Goal: Information Seeking & Learning: Learn about a topic

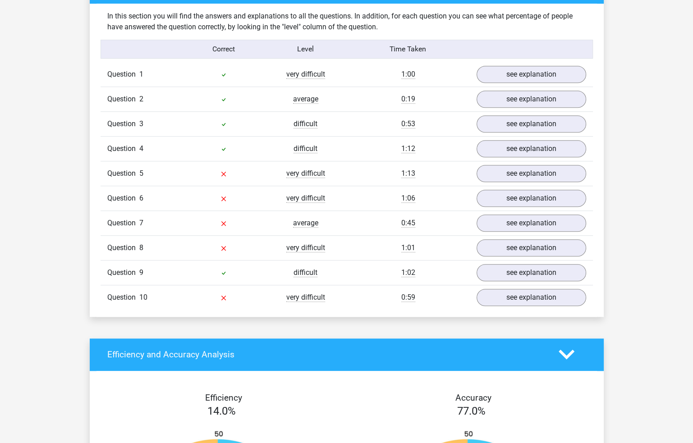
scroll to position [677, 0]
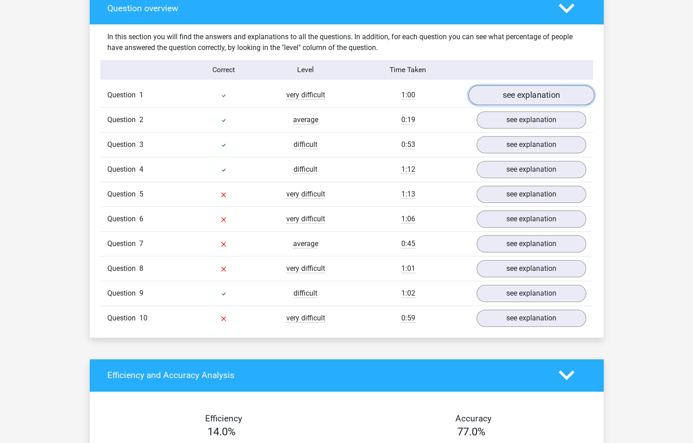
click at [541, 95] on link "see explanation" at bounding box center [531, 95] width 126 height 20
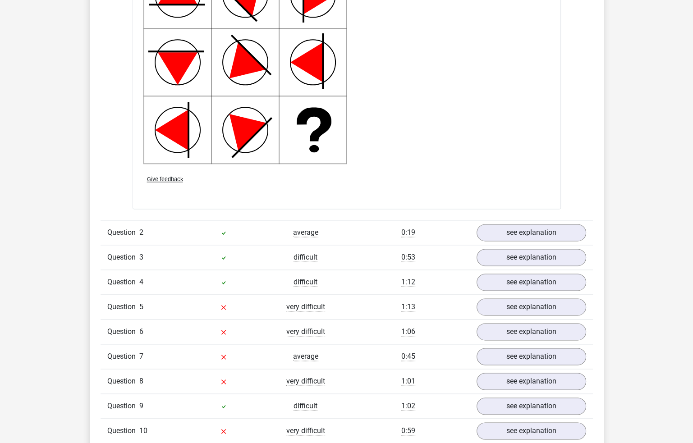
scroll to position [1263, 0]
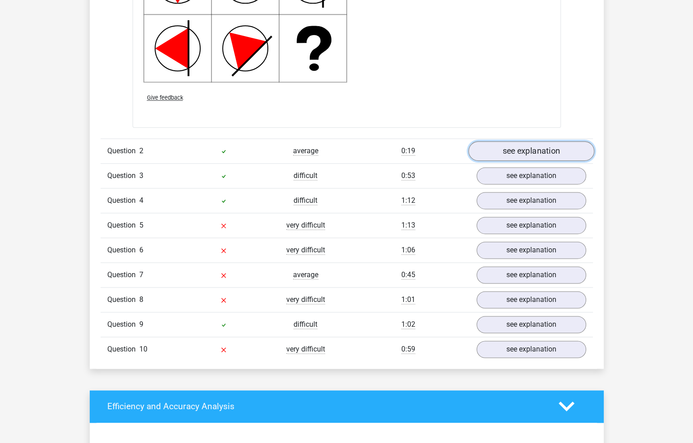
click at [554, 146] on link "see explanation" at bounding box center [531, 151] width 126 height 20
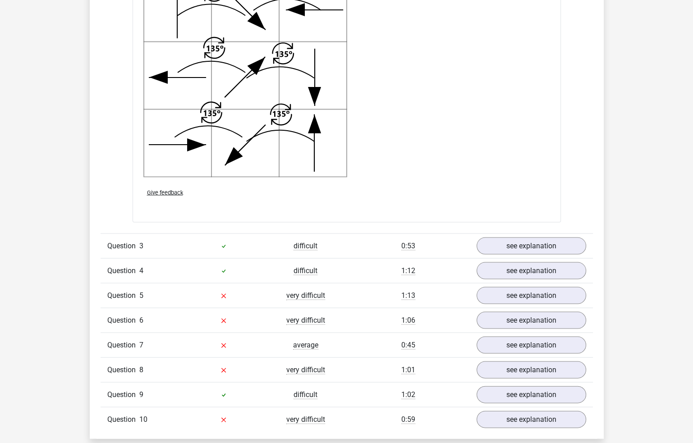
scroll to position [1894, 0]
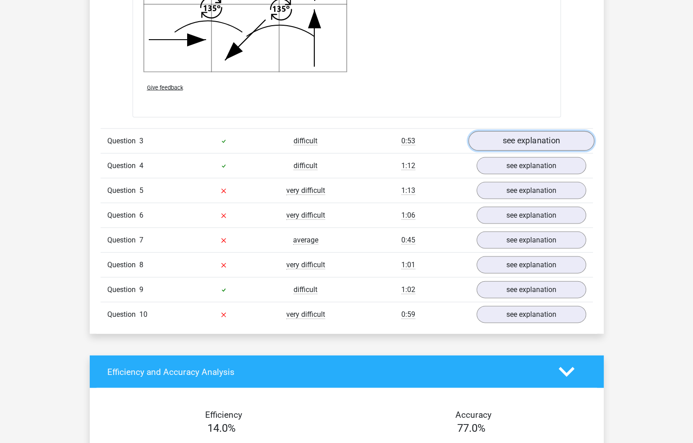
click at [547, 142] on link "see explanation" at bounding box center [531, 141] width 126 height 20
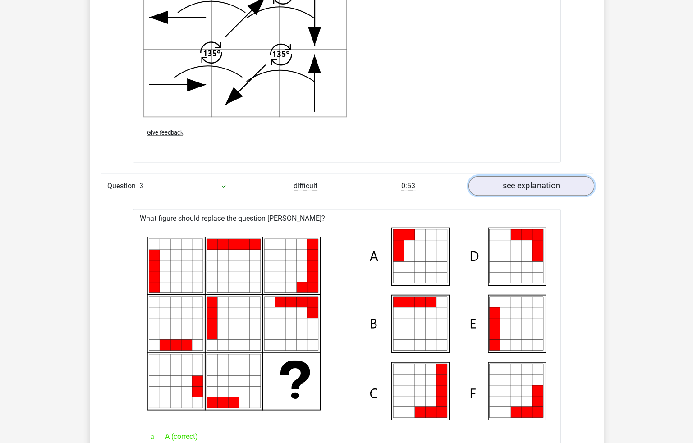
click at [546, 182] on link "see explanation" at bounding box center [531, 186] width 126 height 20
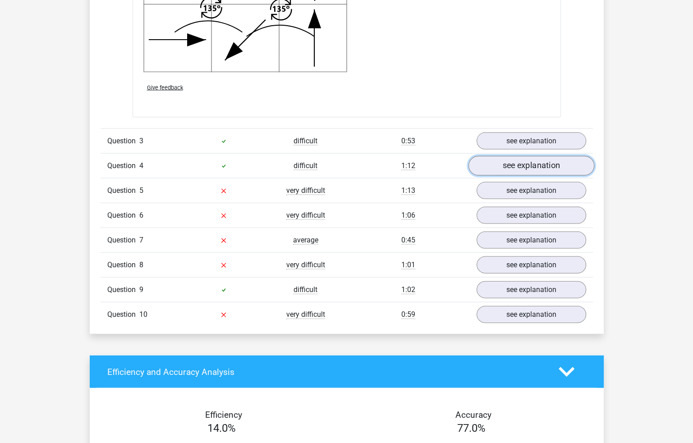
click at [547, 165] on link "see explanation" at bounding box center [531, 166] width 126 height 20
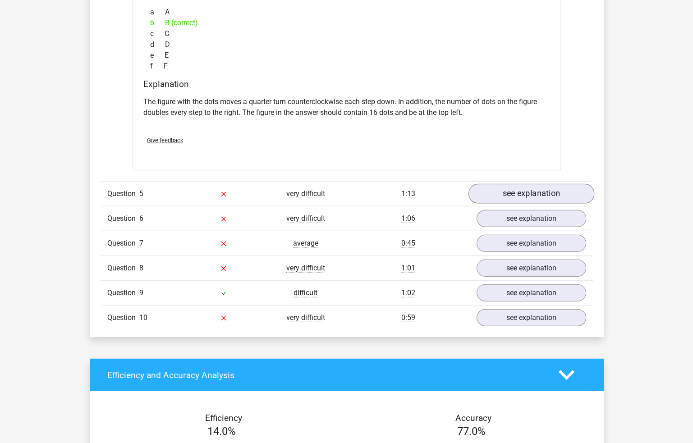
scroll to position [2300, 0]
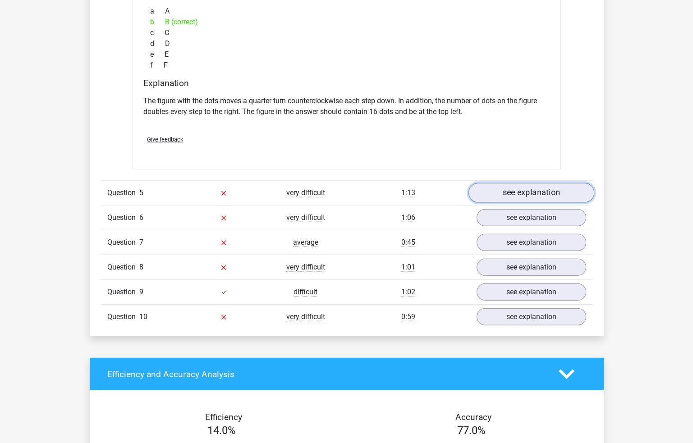
click at [553, 195] on link "see explanation" at bounding box center [531, 193] width 126 height 20
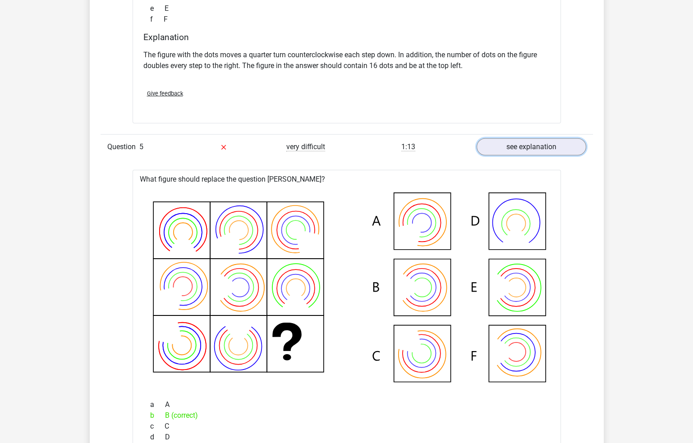
scroll to position [2345, 0]
click at [529, 147] on link "see explanation" at bounding box center [531, 148] width 126 height 20
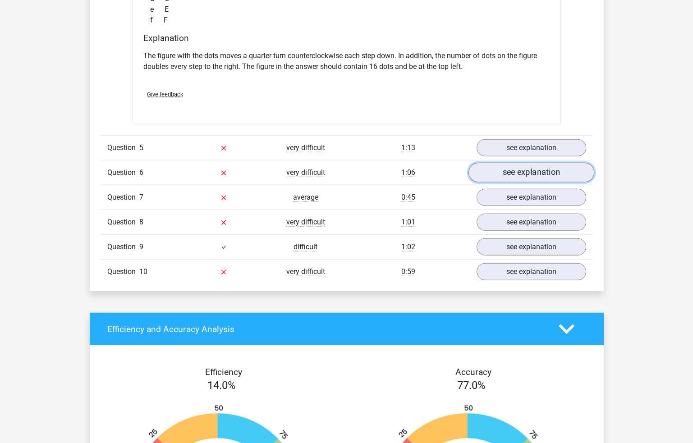
click at [548, 171] on link "see explanation" at bounding box center [531, 173] width 126 height 20
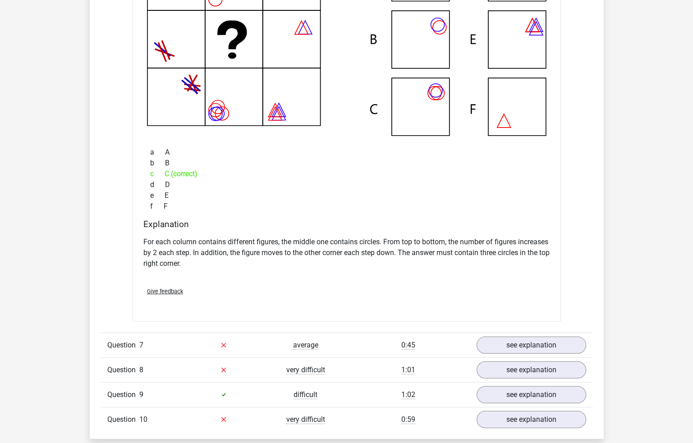
scroll to position [2797, 0]
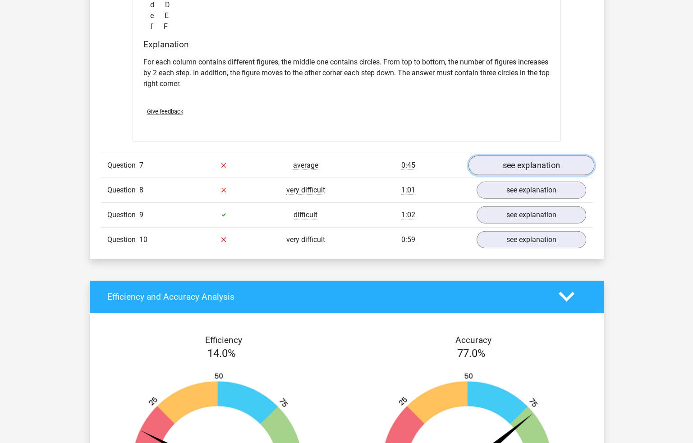
click at [539, 157] on link "see explanation" at bounding box center [531, 166] width 126 height 20
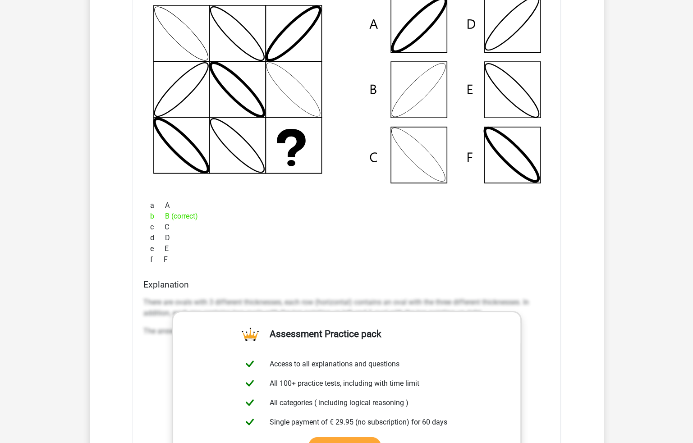
scroll to position [2932, 0]
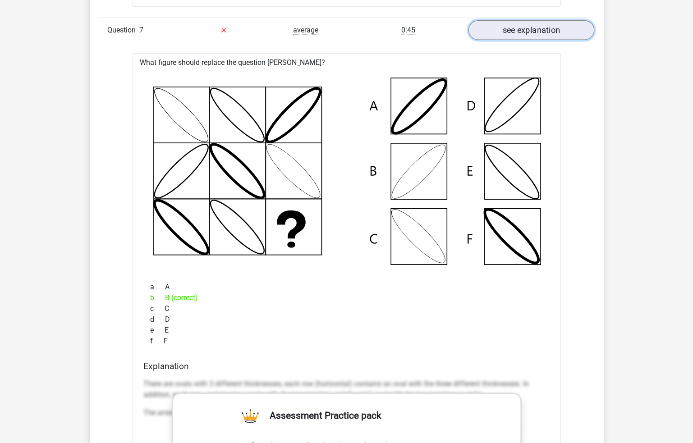
click at [532, 29] on link "see explanation" at bounding box center [531, 30] width 126 height 20
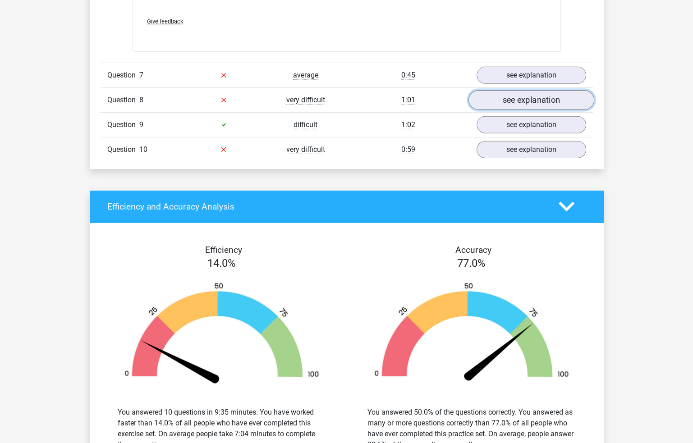
click at [546, 97] on link "see explanation" at bounding box center [531, 100] width 126 height 20
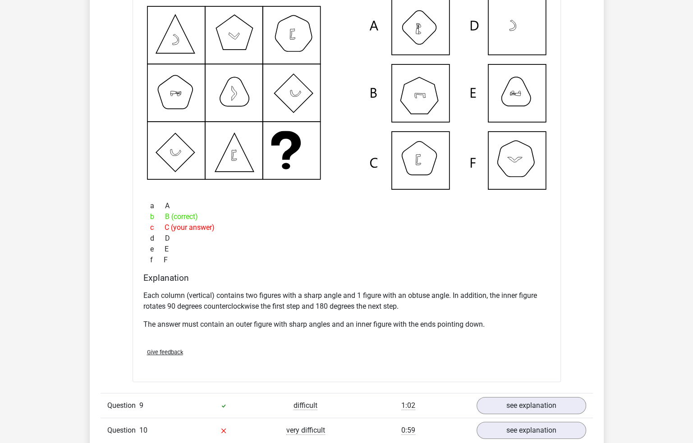
scroll to position [3067, 0]
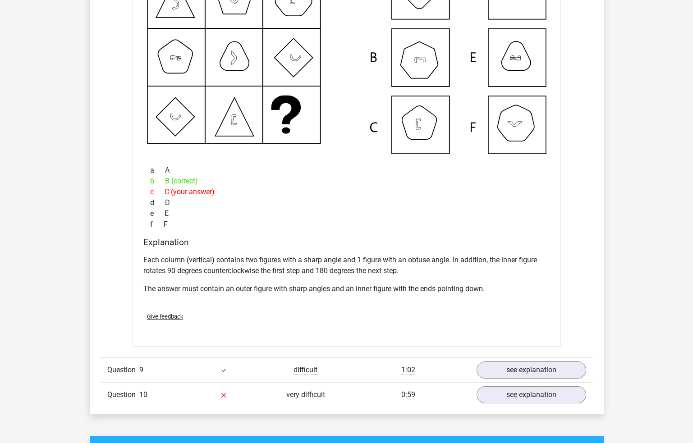
drag, startPoint x: 555, startPoint y: 184, endPoint x: 639, endPoint y: 129, distance: 100.0
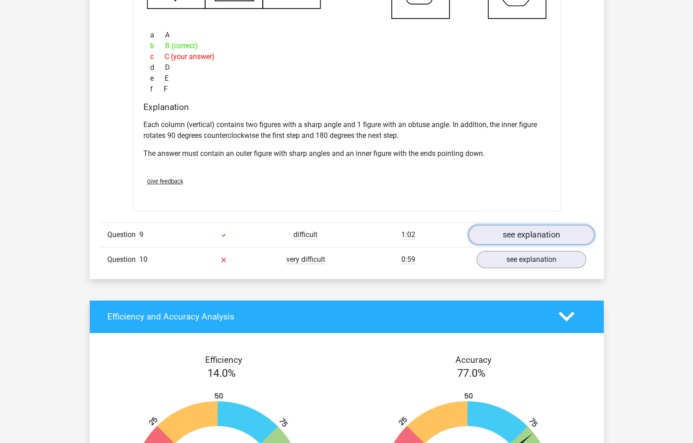
click at [558, 232] on link "see explanation" at bounding box center [531, 235] width 126 height 20
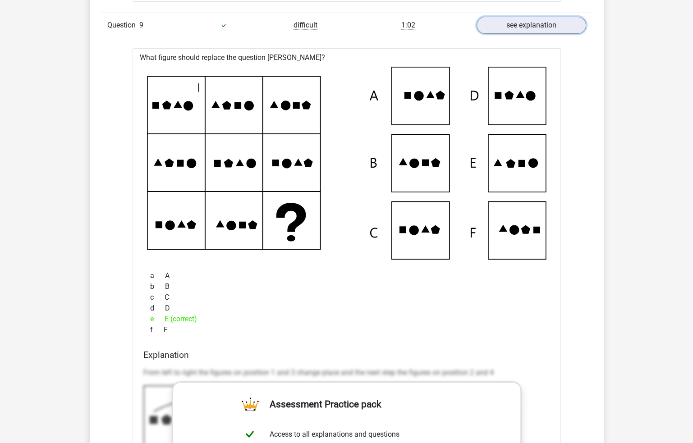
scroll to position [3338, 0]
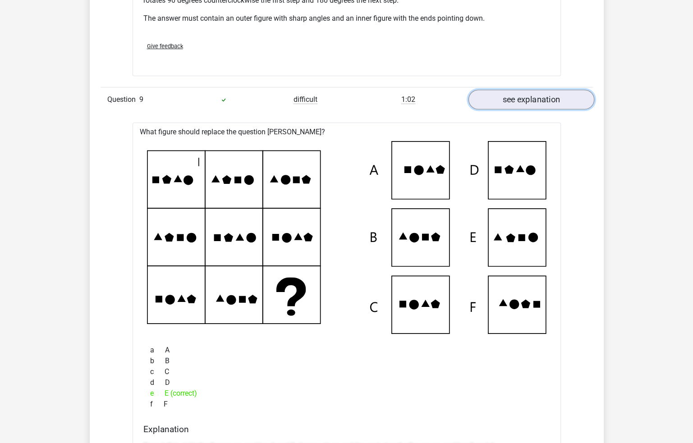
click at [537, 99] on link "see explanation" at bounding box center [531, 100] width 126 height 20
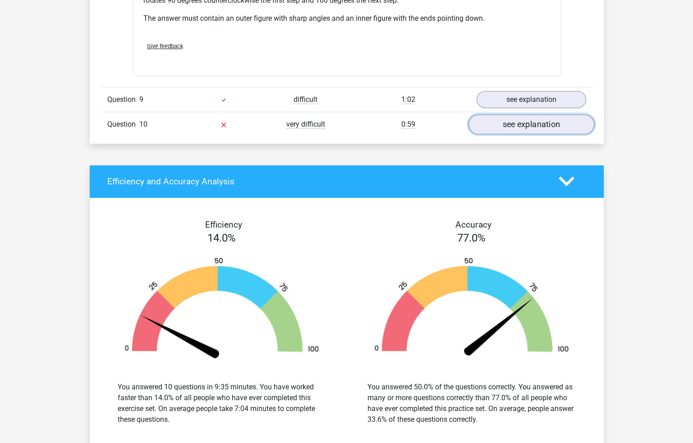
click at [524, 124] on link "see explanation" at bounding box center [531, 125] width 126 height 20
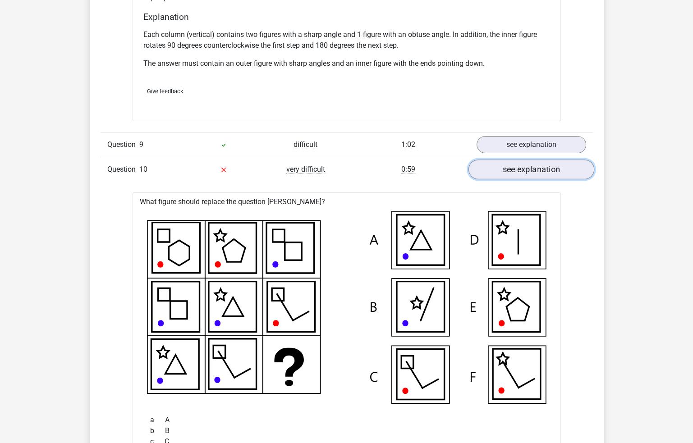
click at [545, 170] on link "see explanation" at bounding box center [531, 170] width 126 height 20
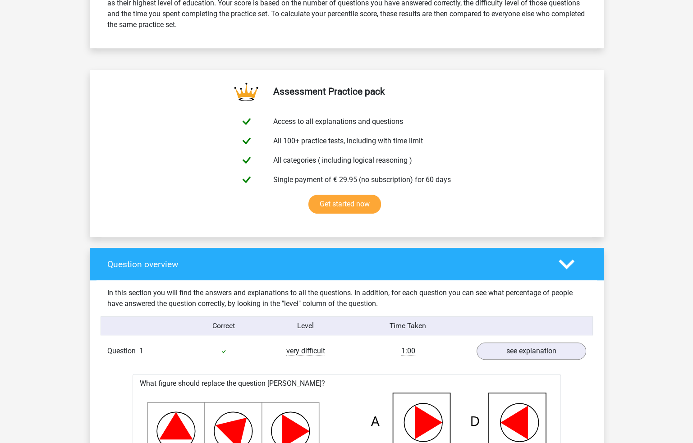
scroll to position [0, 0]
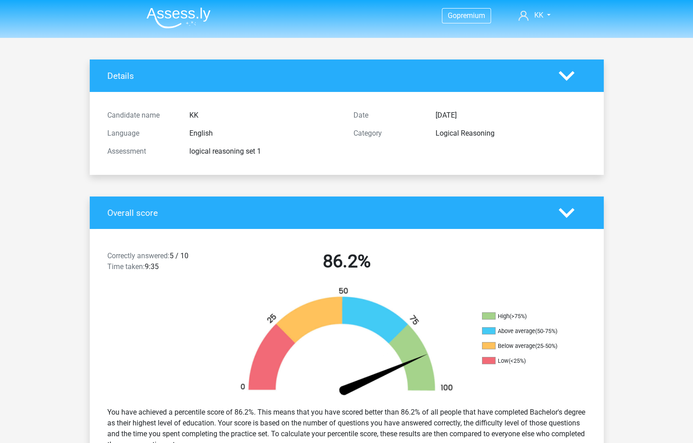
drag, startPoint x: 631, startPoint y: 185, endPoint x: 539, endPoint y: 26, distance: 184.4
click at [189, 13] on img at bounding box center [179, 17] width 64 height 21
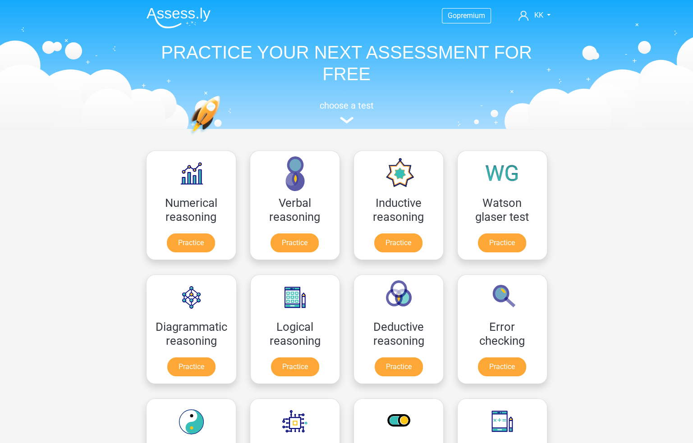
click at [631, 115] on header "Go premium KK [EMAIL_ADDRESS][DOMAIN_NAME]" at bounding box center [346, 64] width 693 height 129
